Goal: Transaction & Acquisition: Purchase product/service

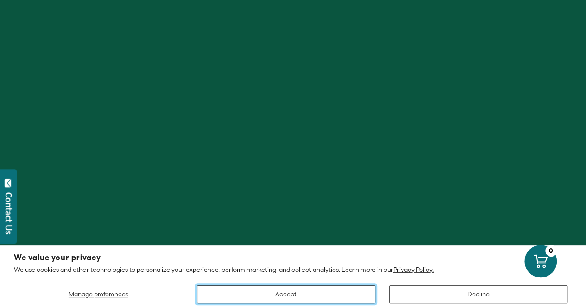
click at [340, 293] on button "Accept" at bounding box center [286, 294] width 178 height 18
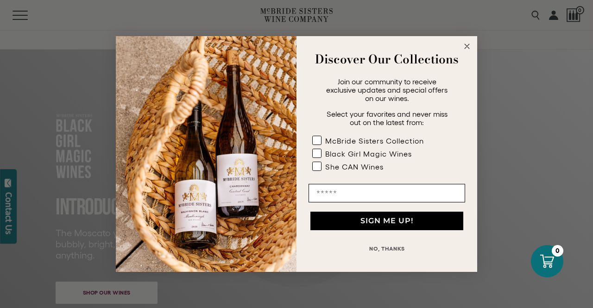
click at [467, 44] on circle "Close dialog" at bounding box center [467, 46] width 11 height 11
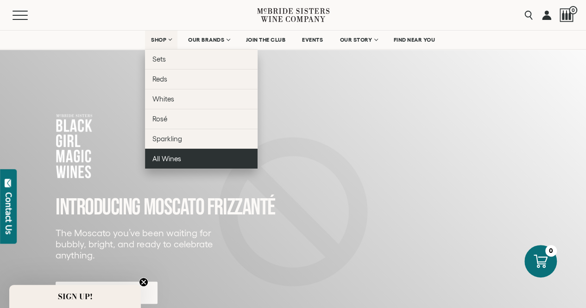
click at [177, 153] on link "All Wines" at bounding box center [201, 159] width 113 height 20
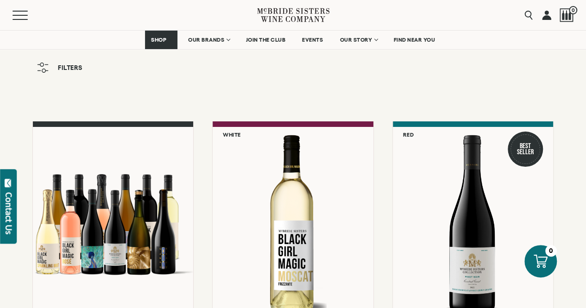
scroll to position [21, 0]
